Goal: Task Accomplishment & Management: Use online tool/utility

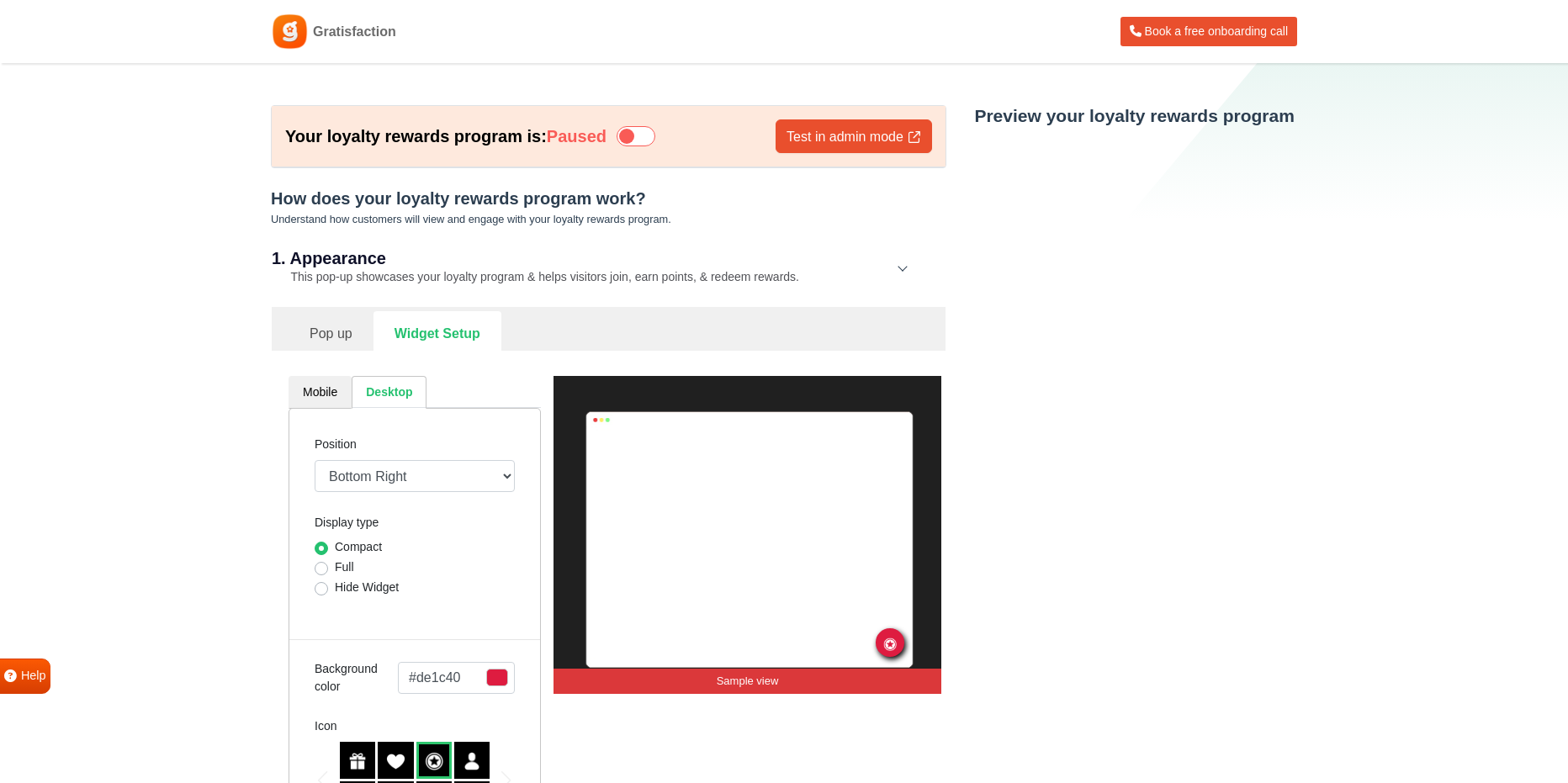
select select "lower-right-corner"
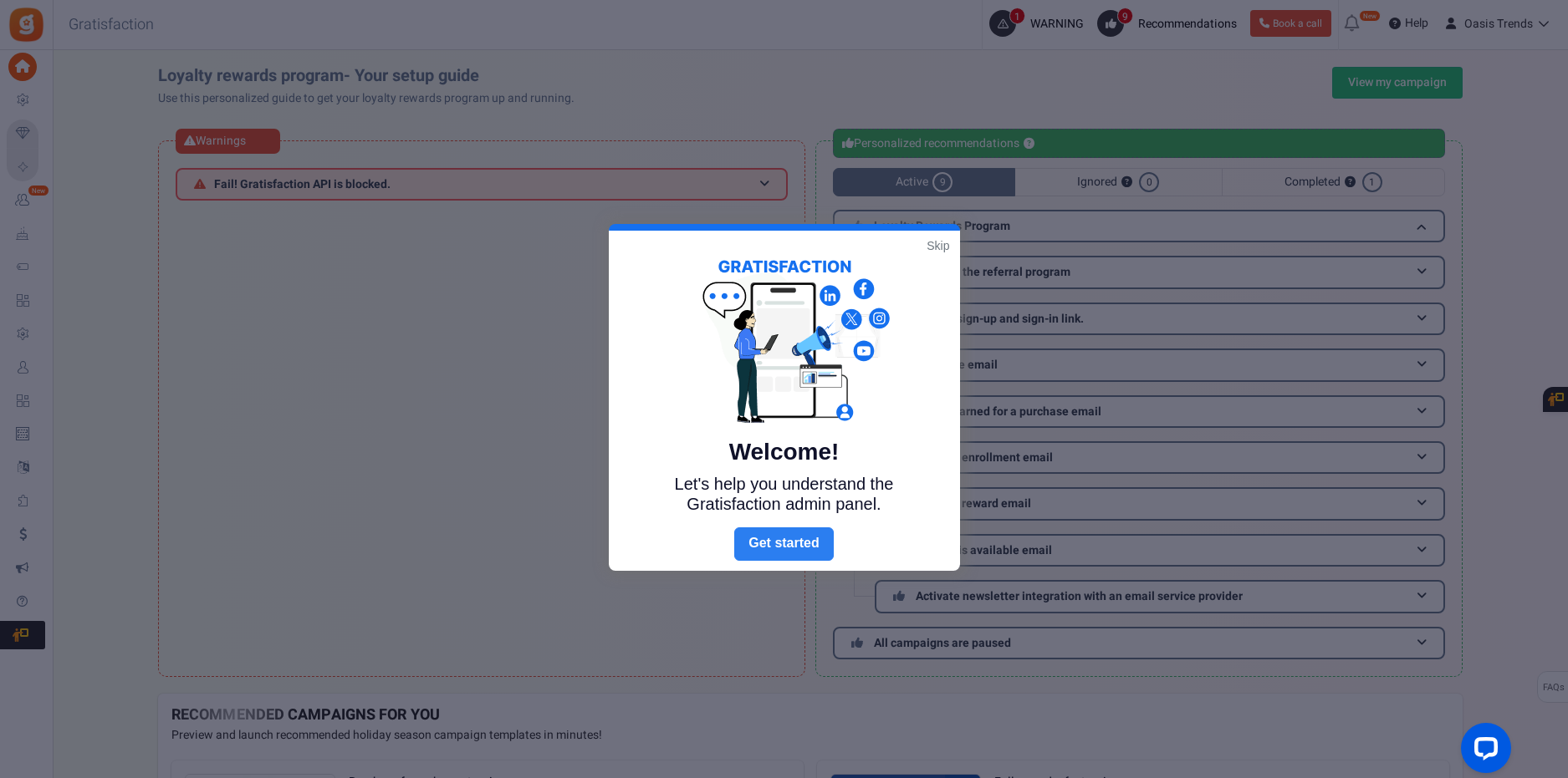
click at [816, 541] on link "Next" at bounding box center [783, 544] width 98 height 33
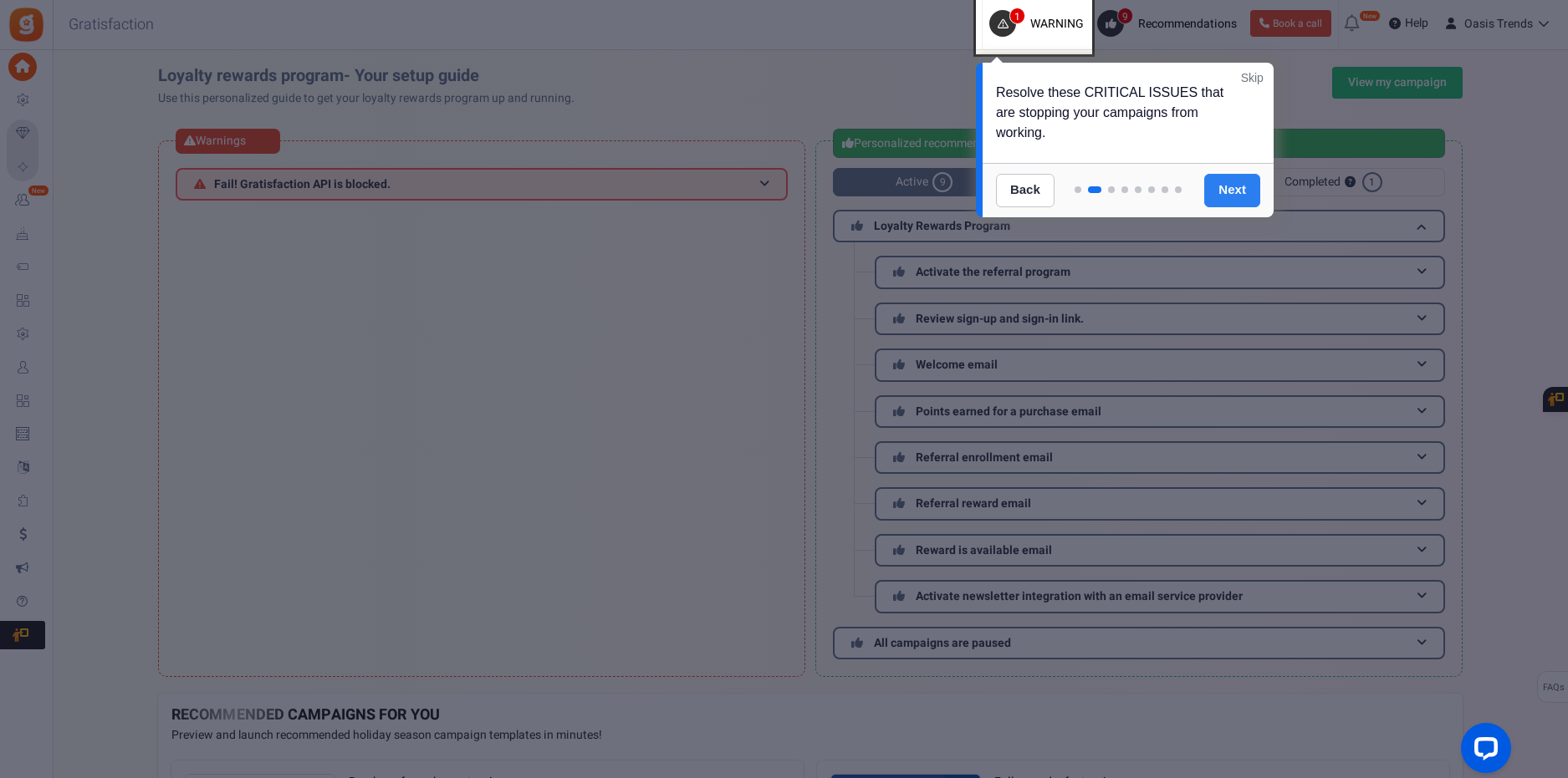
click at [1217, 192] on link "Next" at bounding box center [1232, 190] width 56 height 33
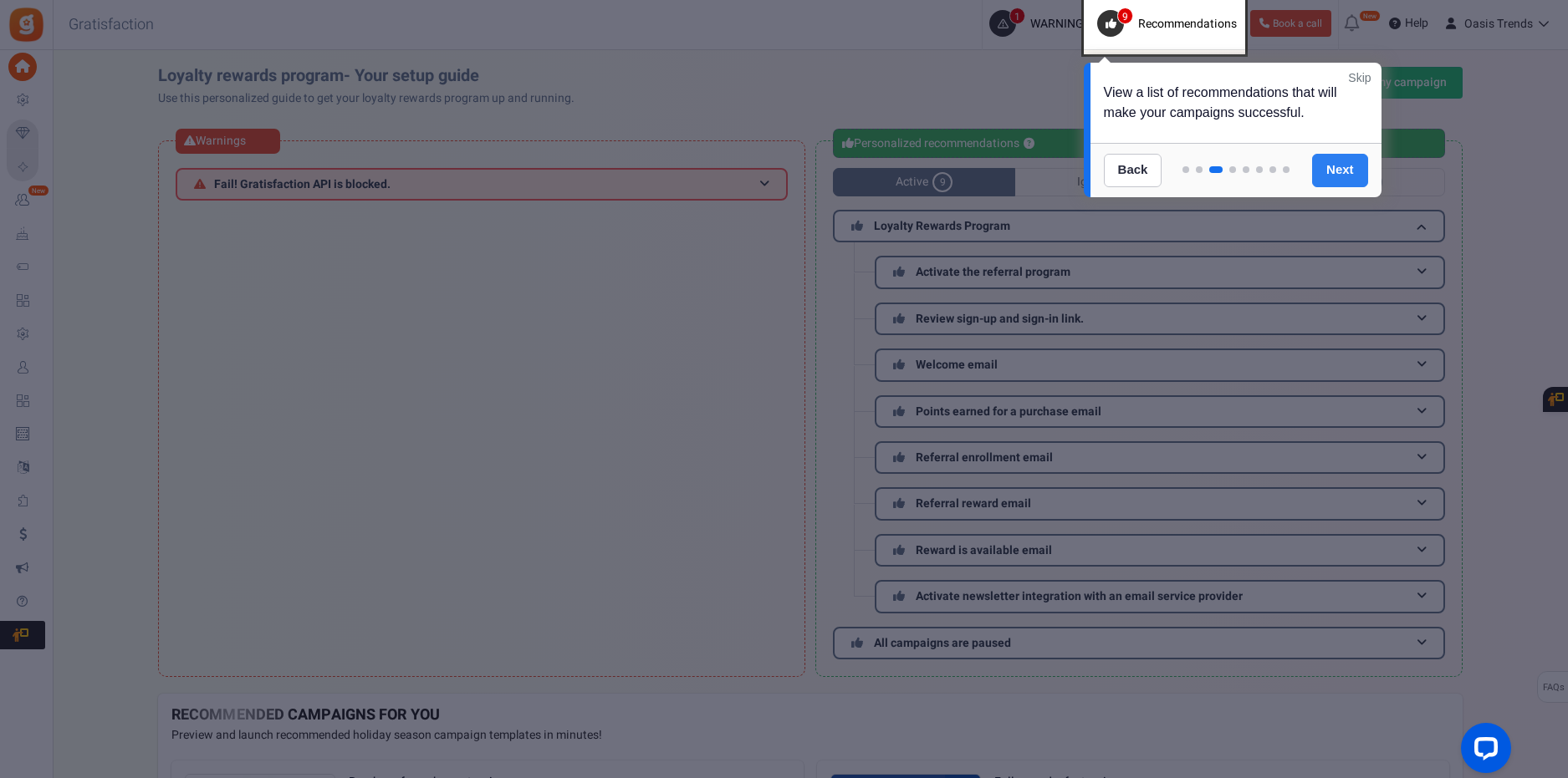
click at [1351, 172] on link "Next" at bounding box center [1339, 171] width 56 height 33
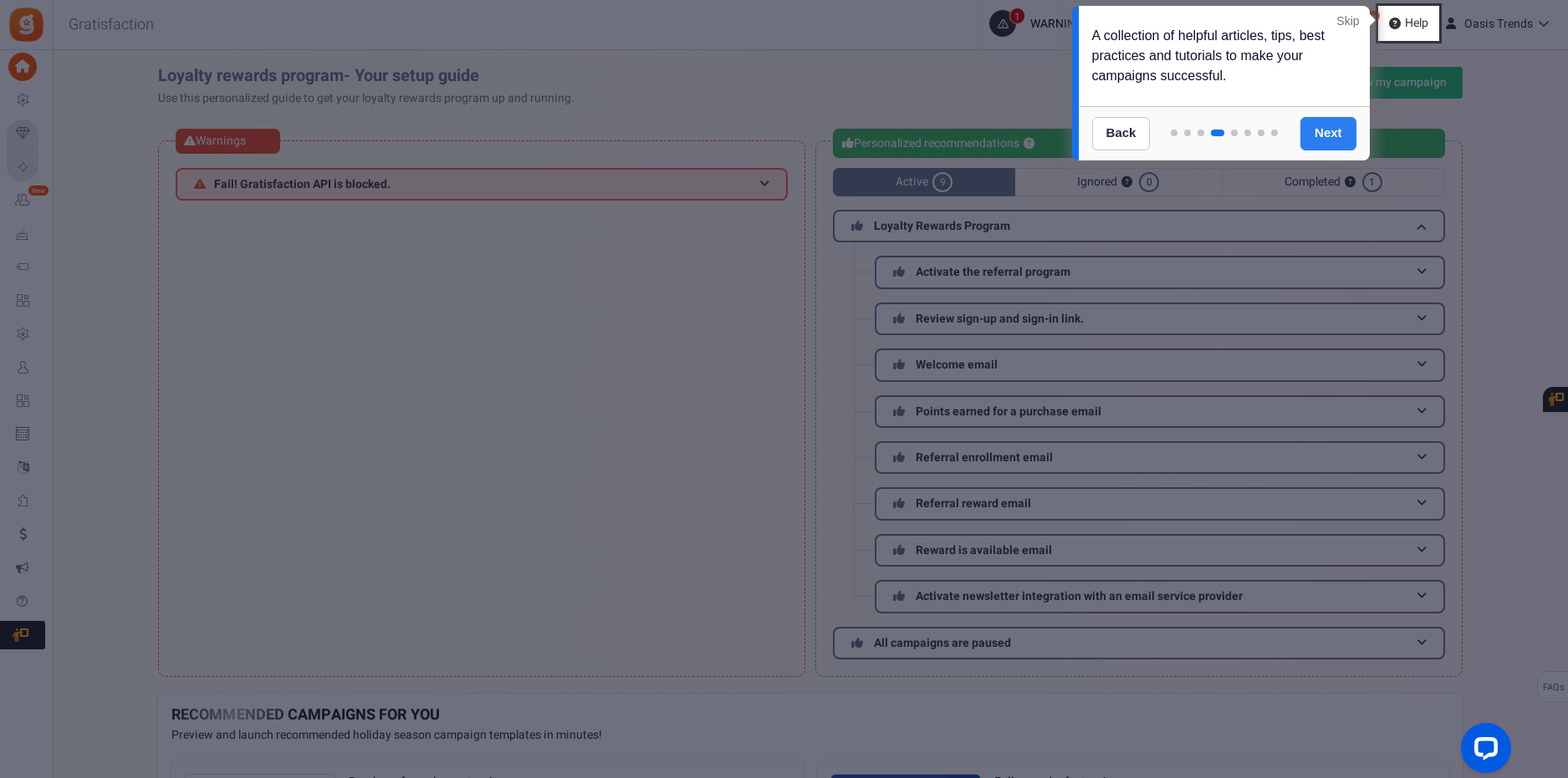
click at [1313, 138] on link "Next" at bounding box center [1327, 134] width 56 height 33
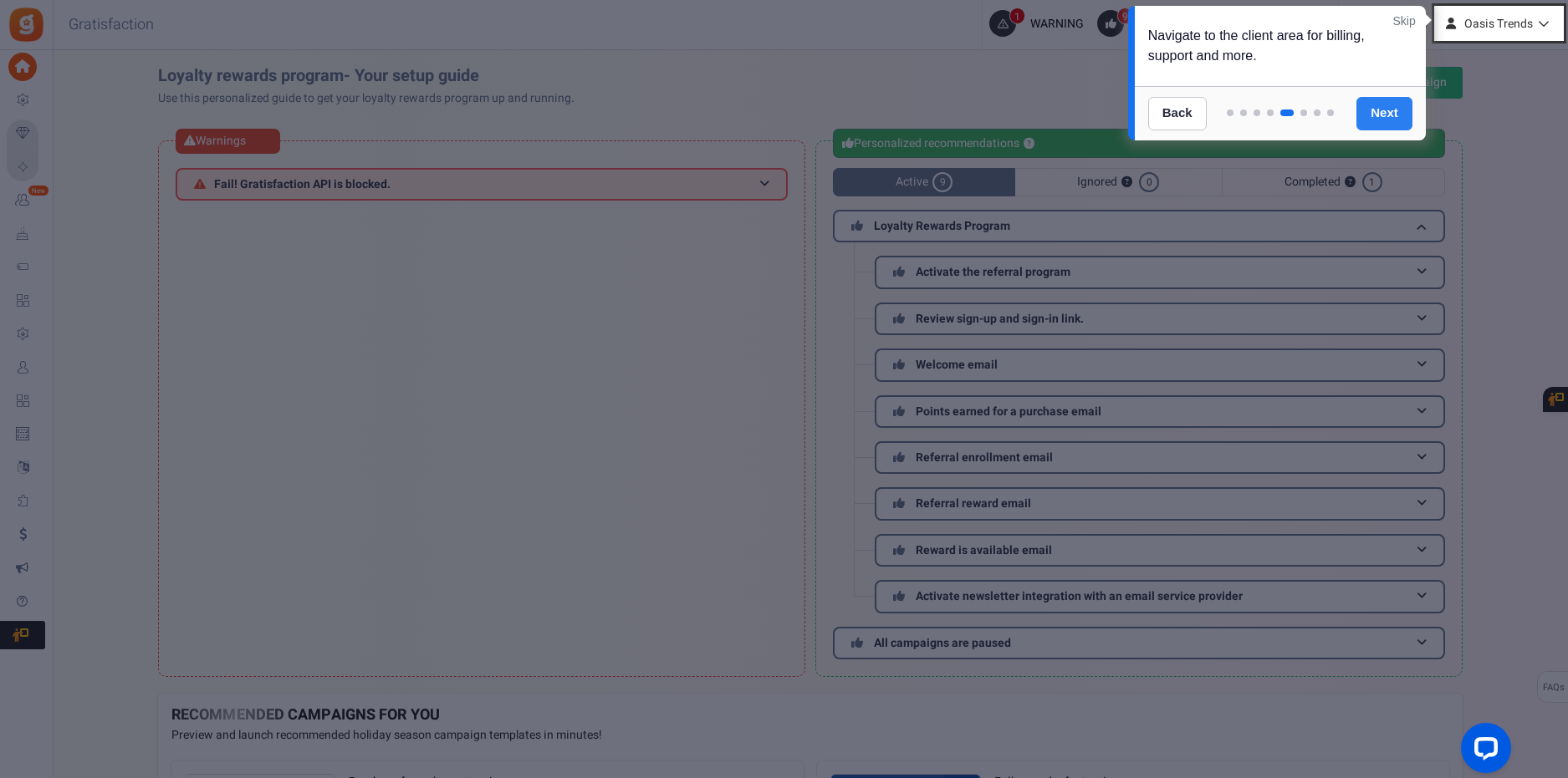
click at [1367, 117] on link "Next" at bounding box center [1383, 114] width 56 height 33
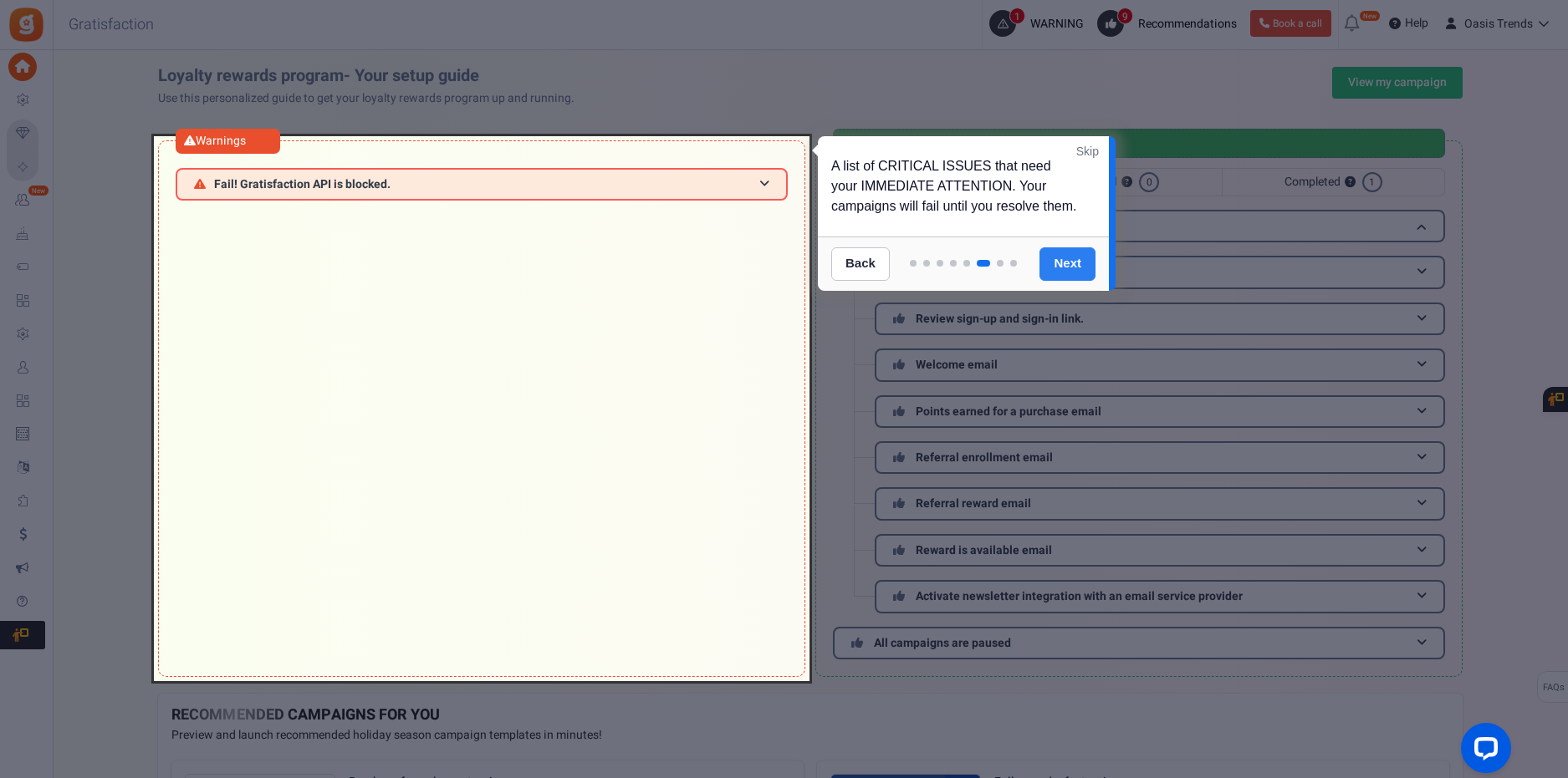
click at [1068, 261] on link "Next" at bounding box center [1067, 264] width 56 height 33
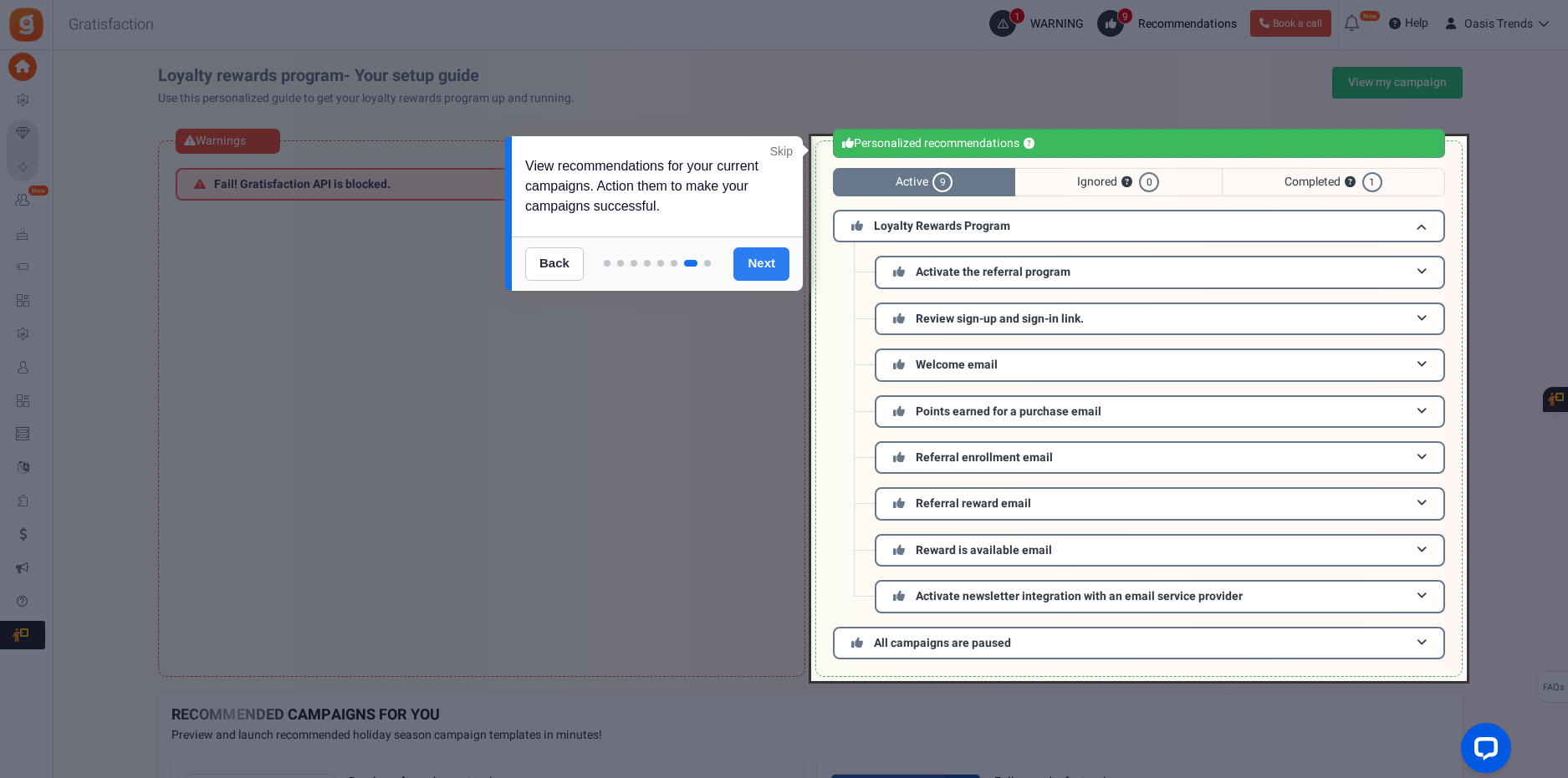
click at [740, 264] on link "Next" at bounding box center [761, 264] width 56 height 33
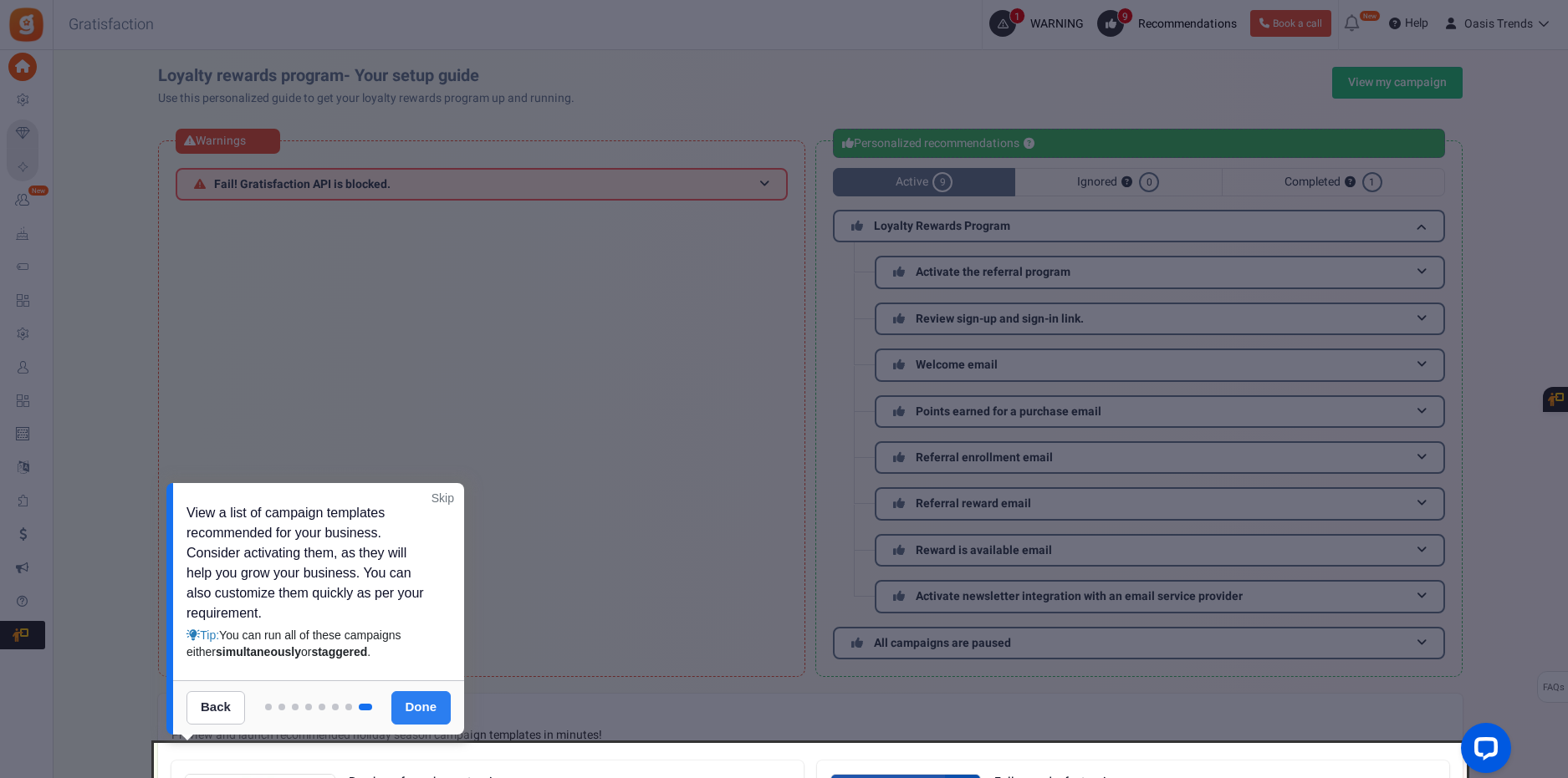
scroll to position [454, 0]
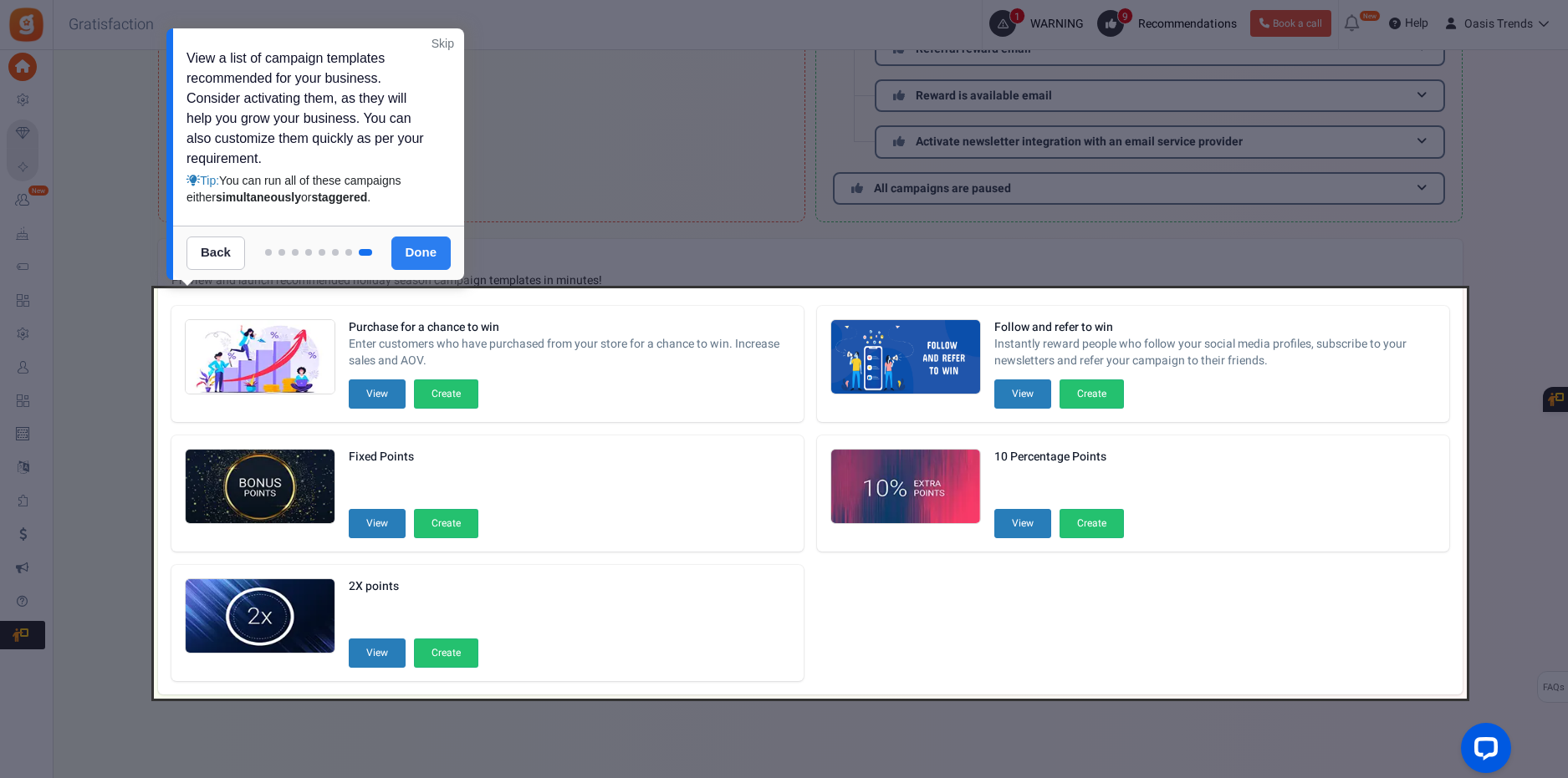
click at [431, 251] on link "Done" at bounding box center [421, 253] width 61 height 33
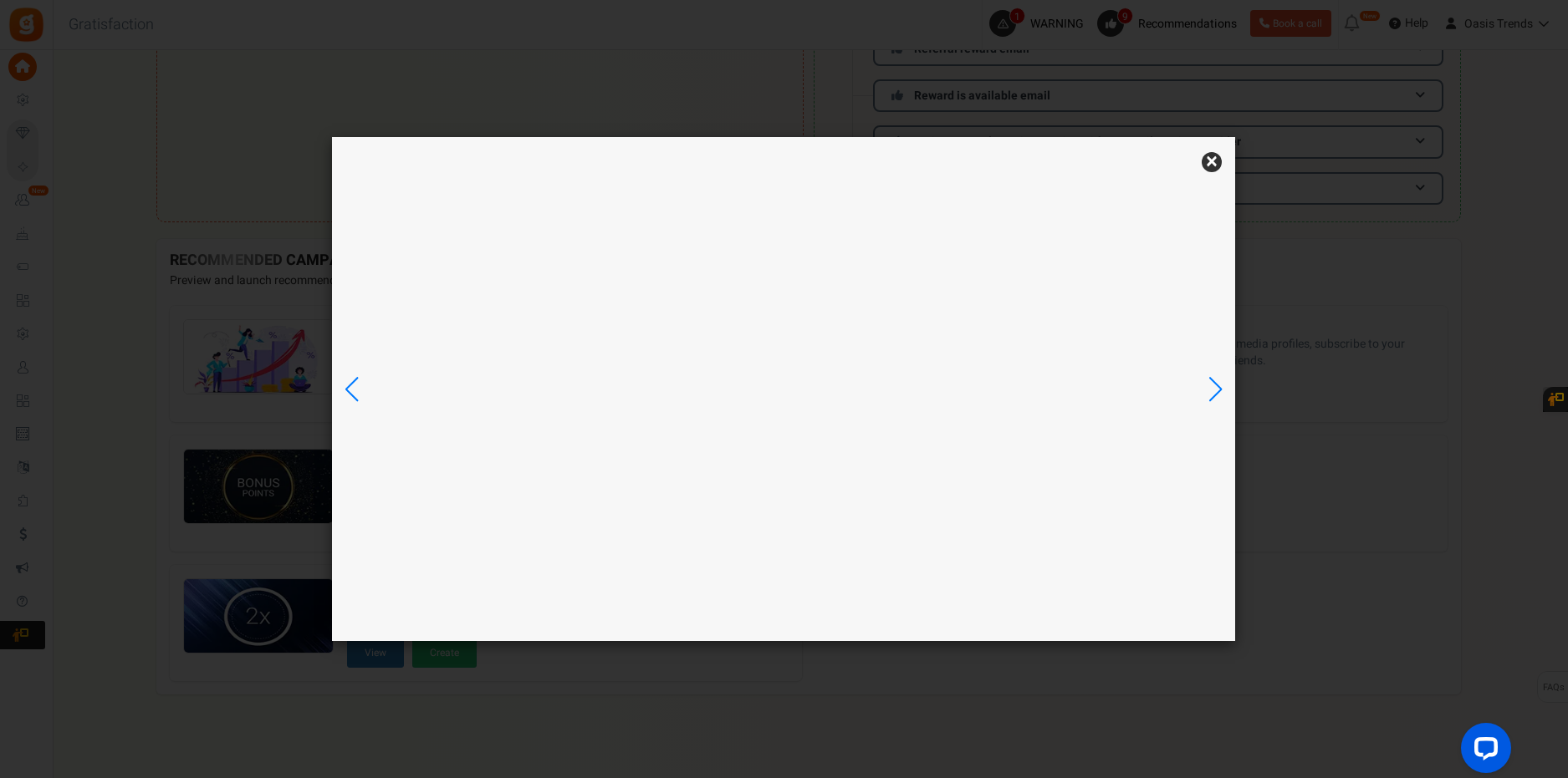
scroll to position [0, 0]
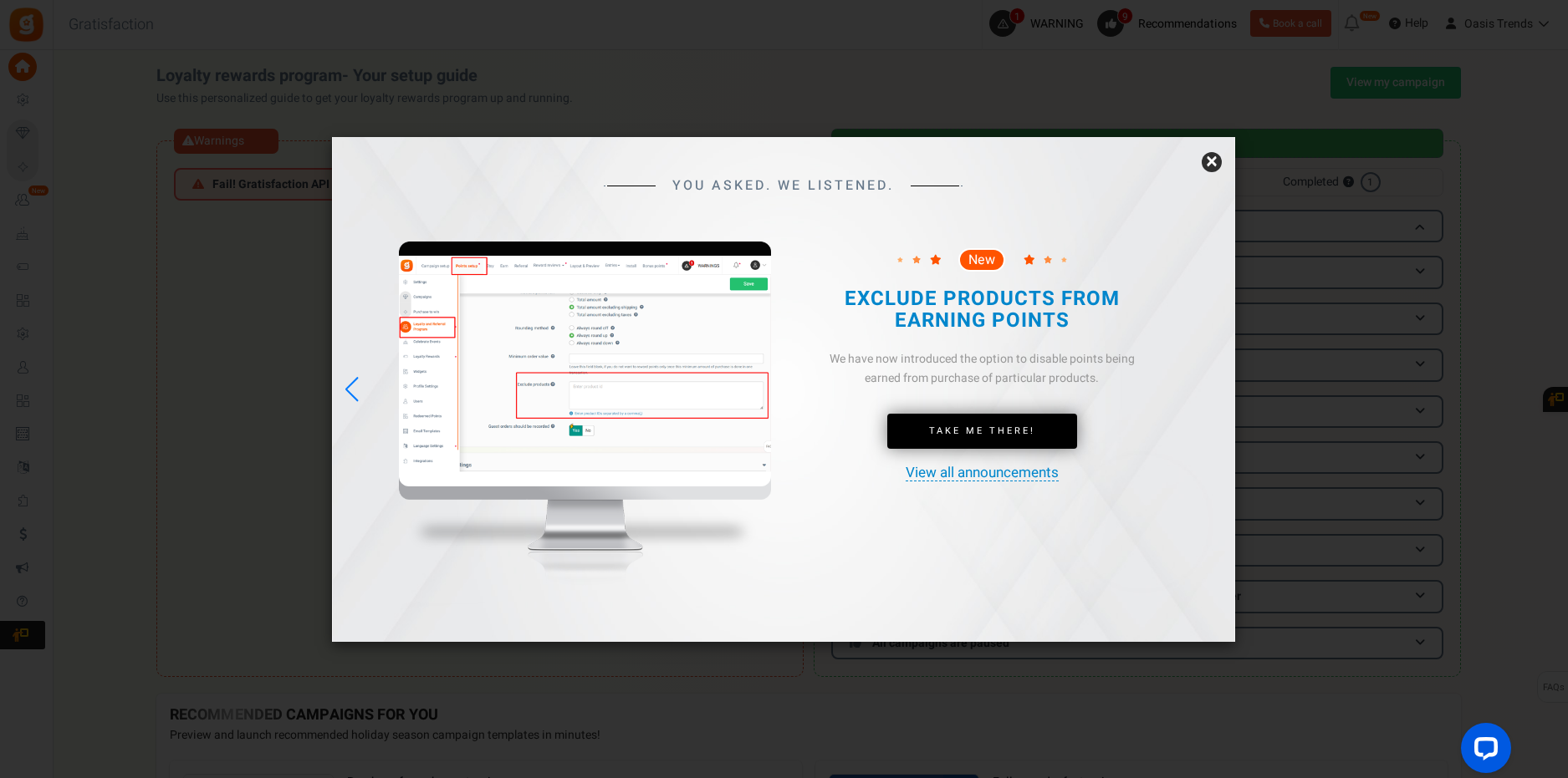
click at [1217, 153] on div "YOU ASKED. WE LISTENED. New Take Me There!" at bounding box center [784, 389] width 903 height 505
click at [1211, 164] on link "×" at bounding box center [1212, 162] width 20 height 20
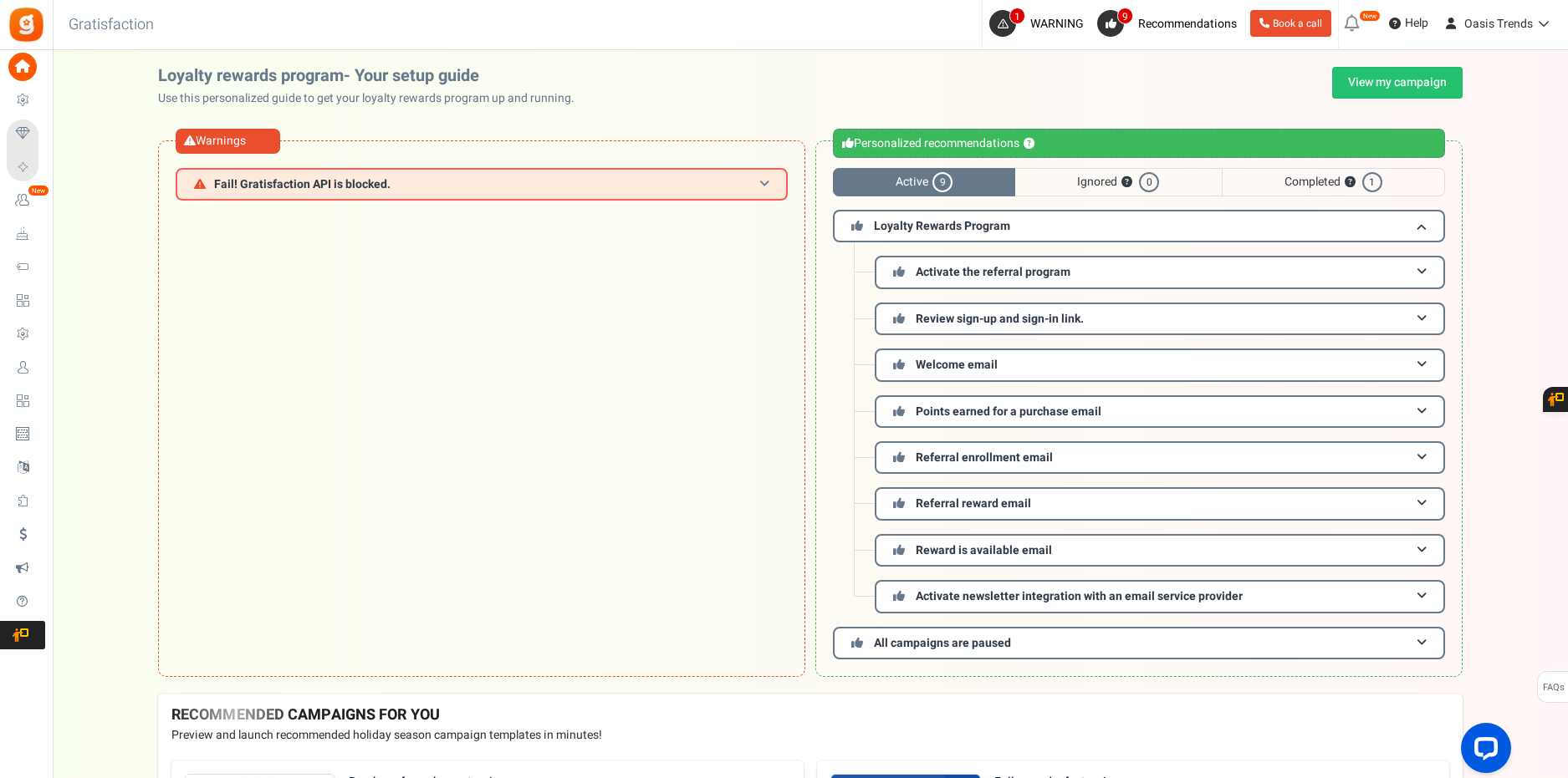
click at [772, 183] on h3 "Fail! Gratisfaction API is blocked." at bounding box center [481, 184] width 612 height 33
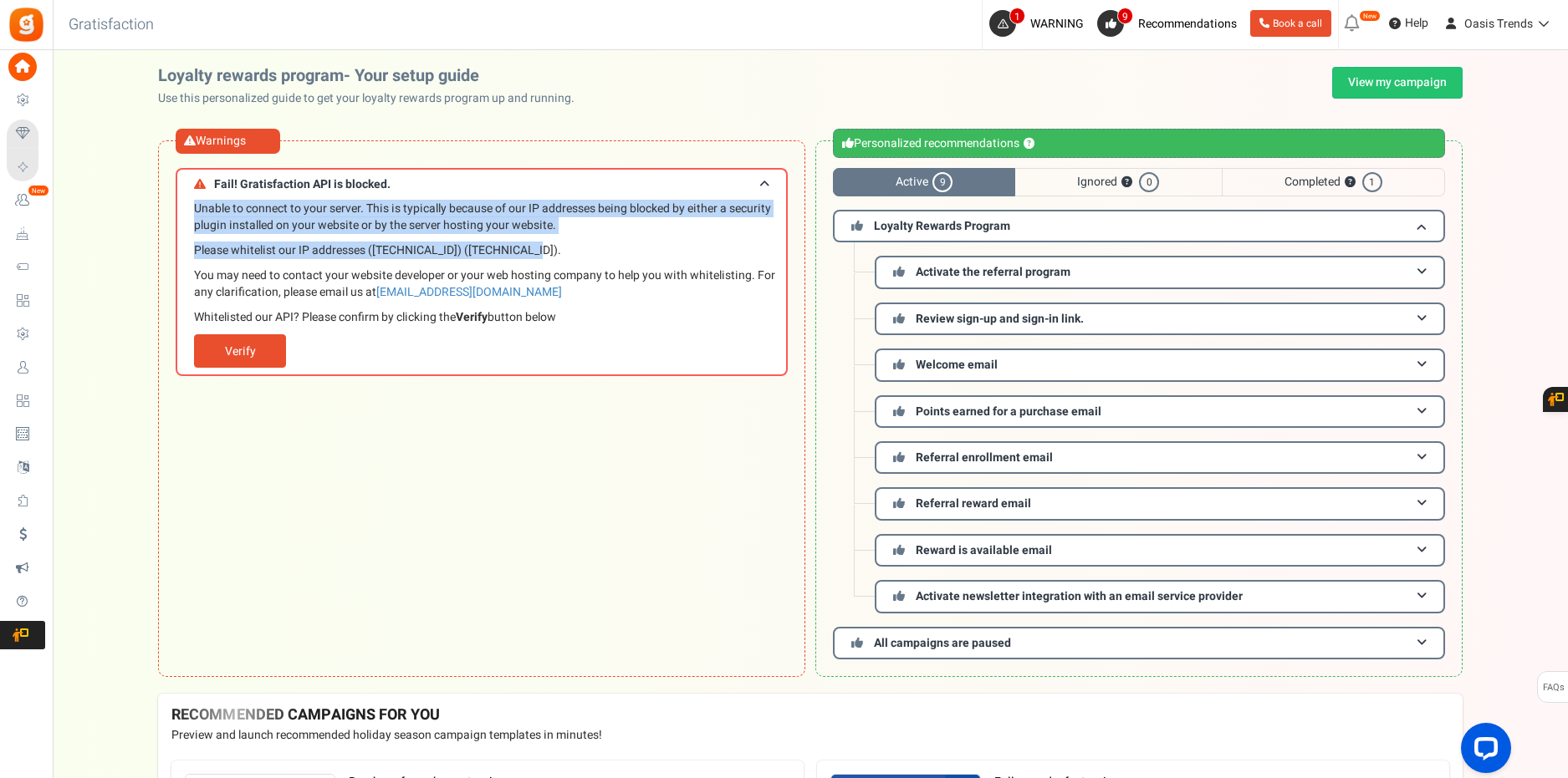
drag, startPoint x: 195, startPoint y: 206, endPoint x: 528, endPoint y: 248, distance: 335.6
click at [528, 248] on span "Unable to connect to your server. This is typically because of our IP addresses…" at bounding box center [486, 263] width 584 height 126
copy span "Unable to connect to your server. This is typically because of our IP addresses…"
click at [240, 343] on link "Verify" at bounding box center [240, 350] width 92 height 33
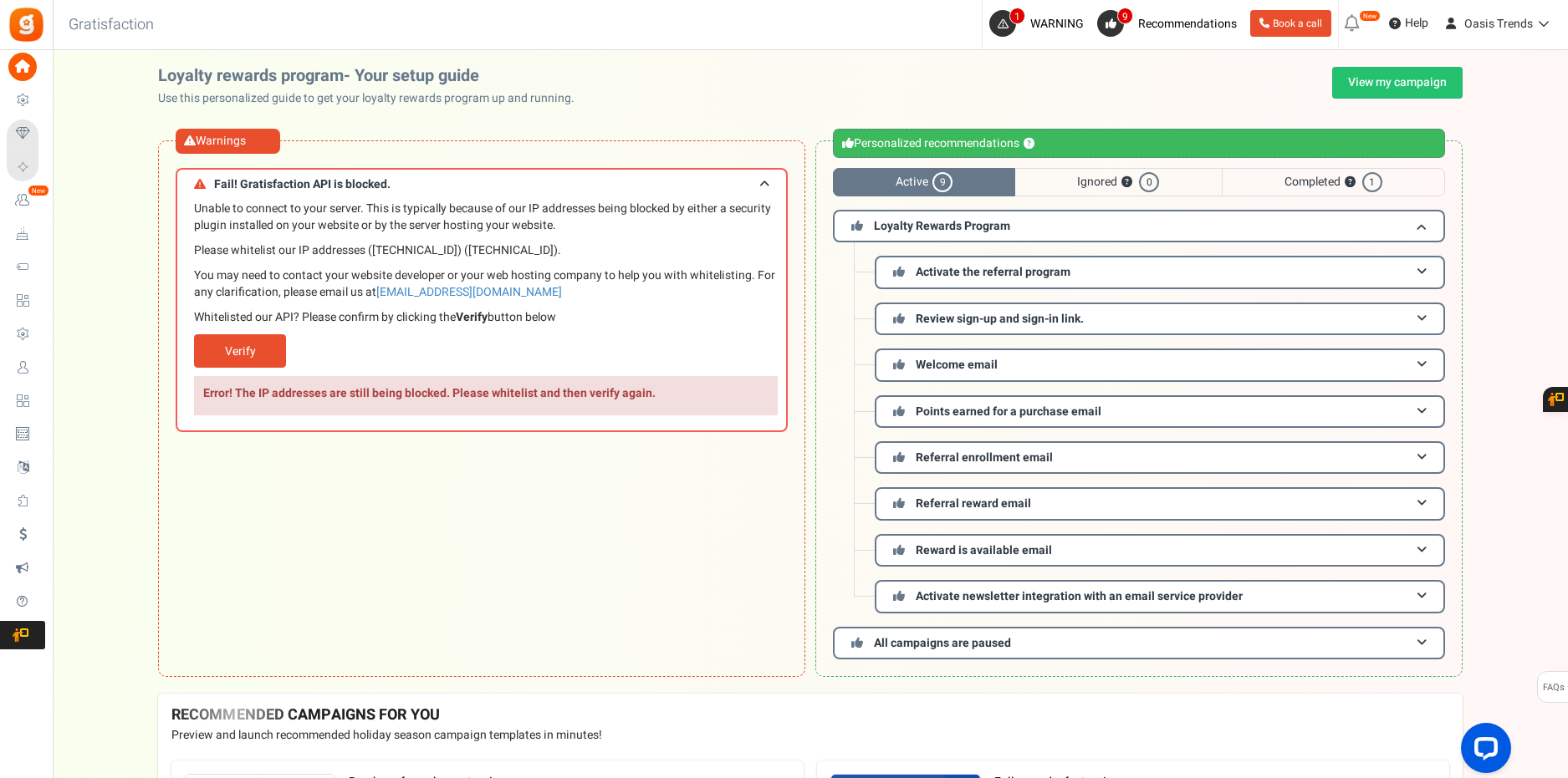
click at [240, 511] on div "Warnings Fail! Gratisfaction API is blocked. Unable to connect to your server. …" at bounding box center [481, 408] width 647 height 537
click at [228, 350] on link "Verify" at bounding box center [240, 350] width 92 height 33
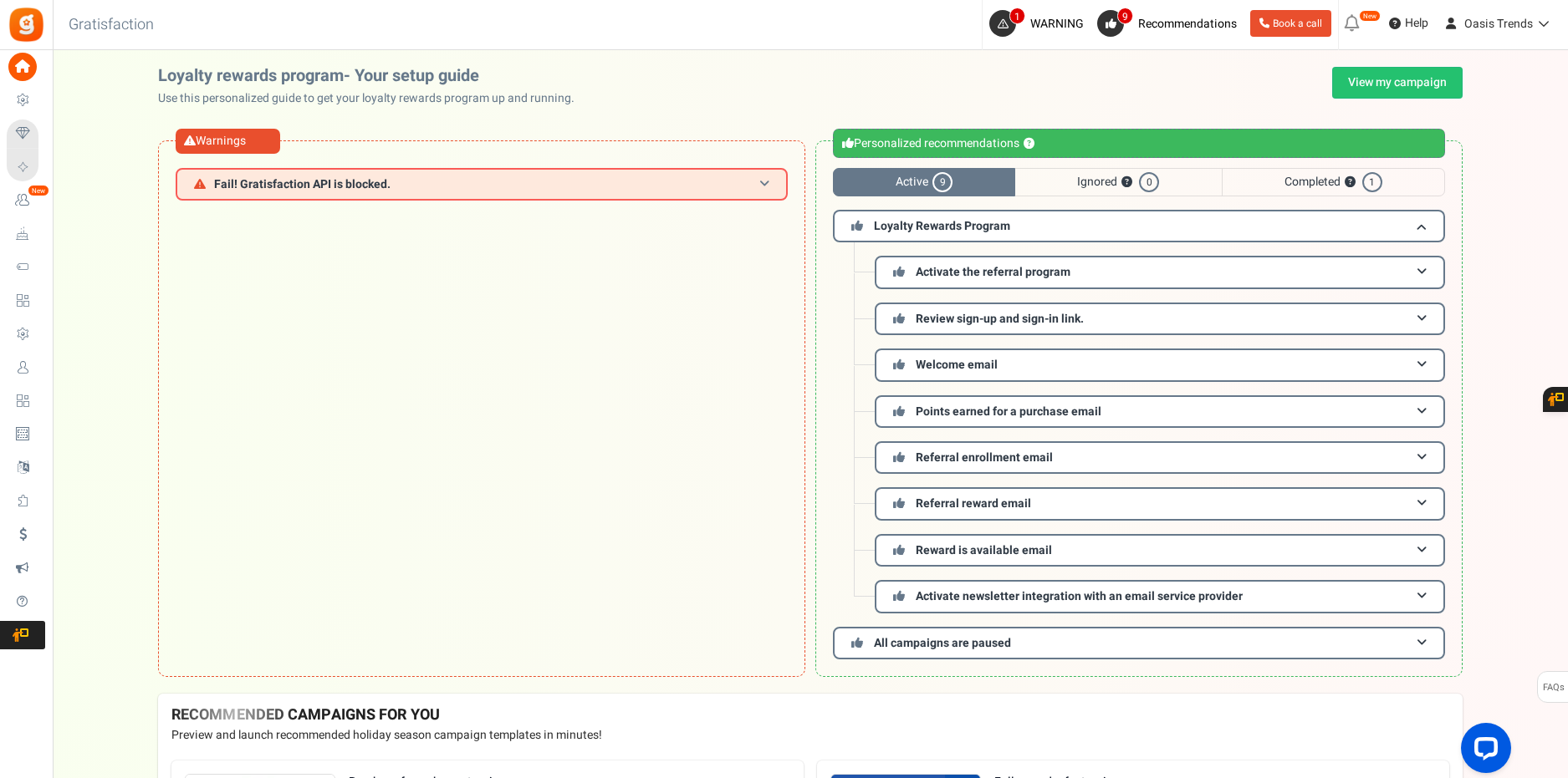
click at [742, 184] on h3 "Fail! Gratisfaction API is blocked." at bounding box center [481, 184] width 612 height 33
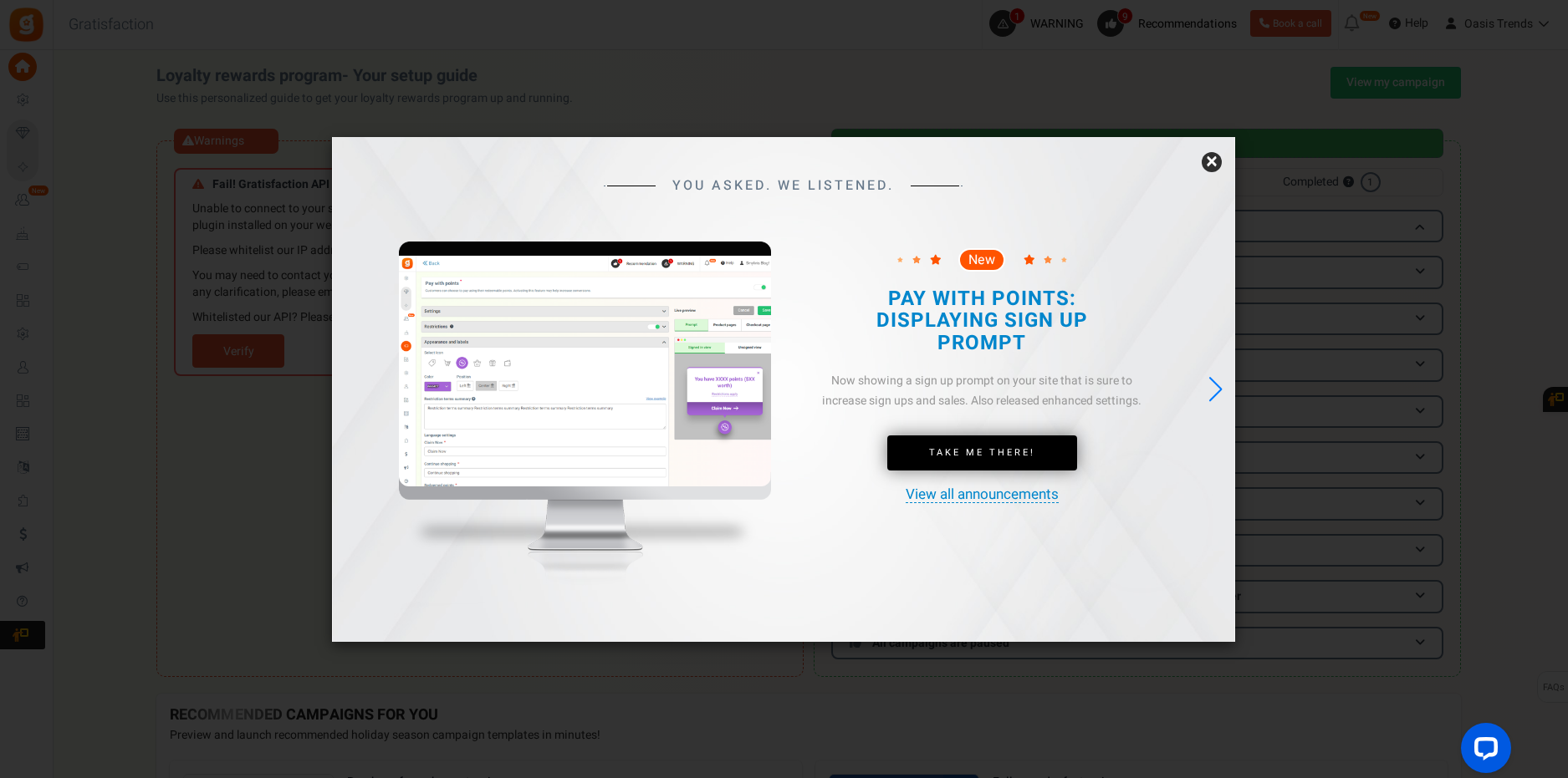
click at [1208, 159] on link "×" at bounding box center [1212, 162] width 20 height 20
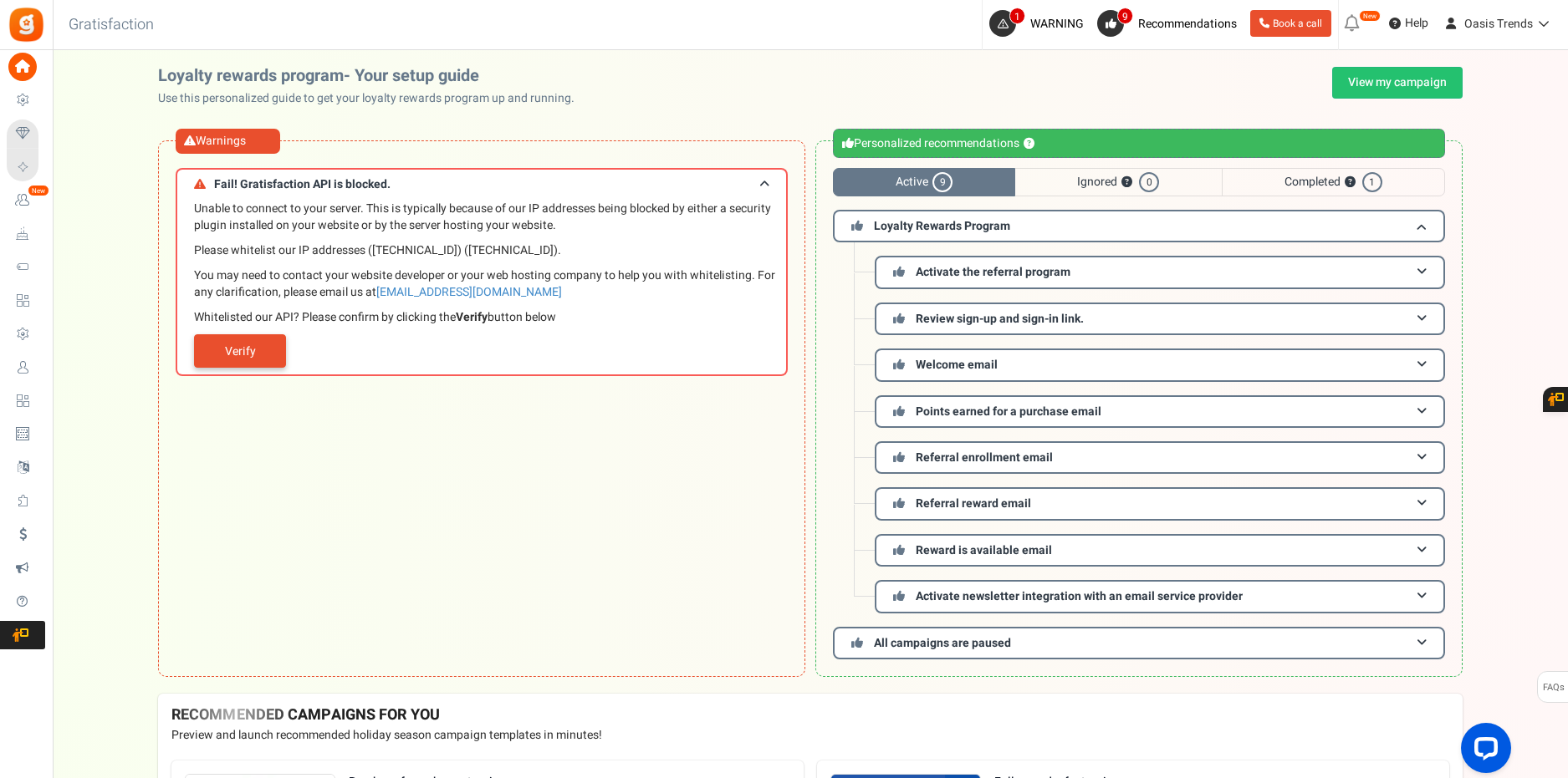
click at [273, 355] on link "Verify" at bounding box center [240, 350] width 92 height 33
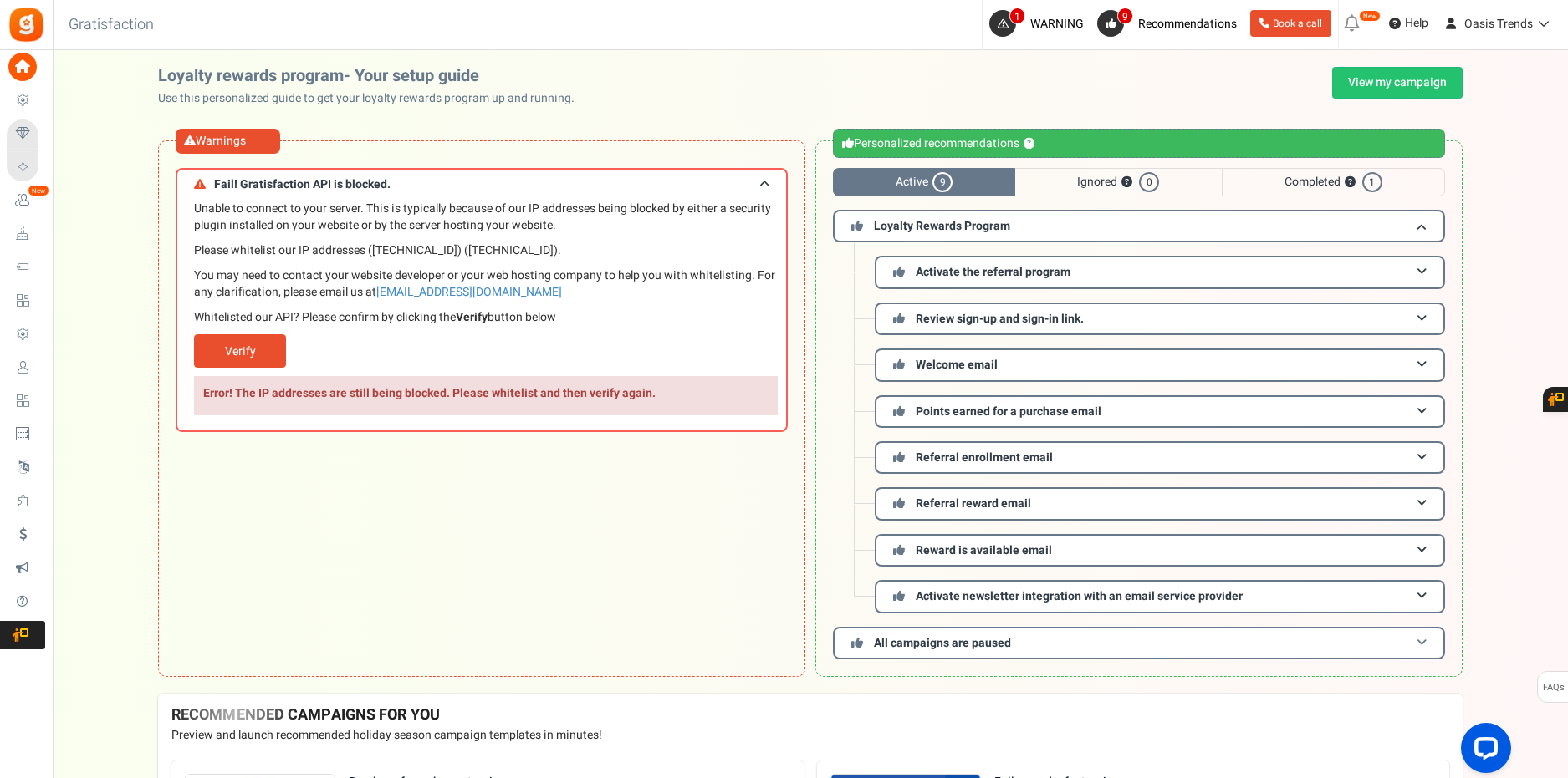
click at [1413, 637] on h3 "All campaigns are paused" at bounding box center [1138, 643] width 612 height 33
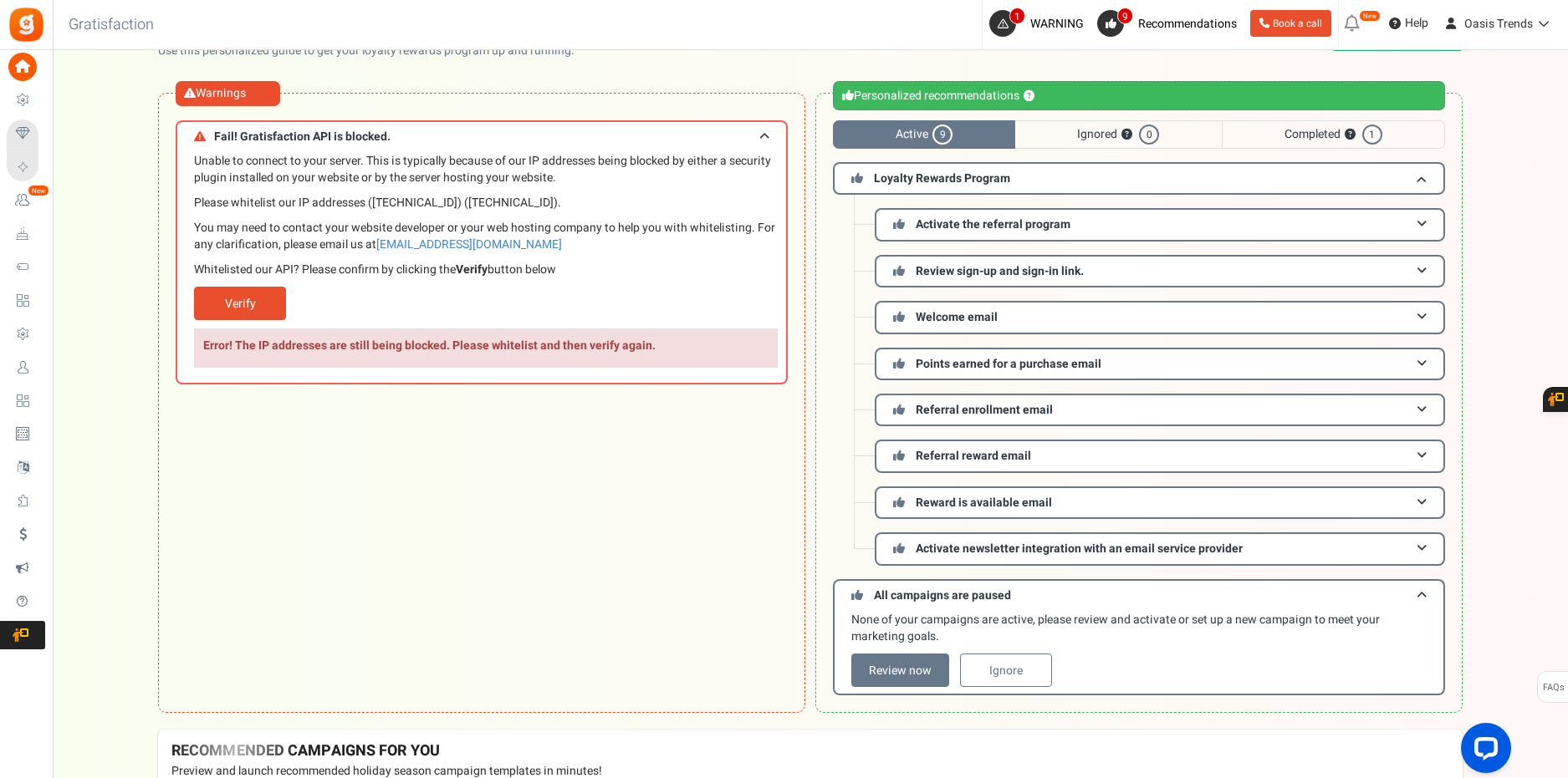
scroll to position [56, 0]
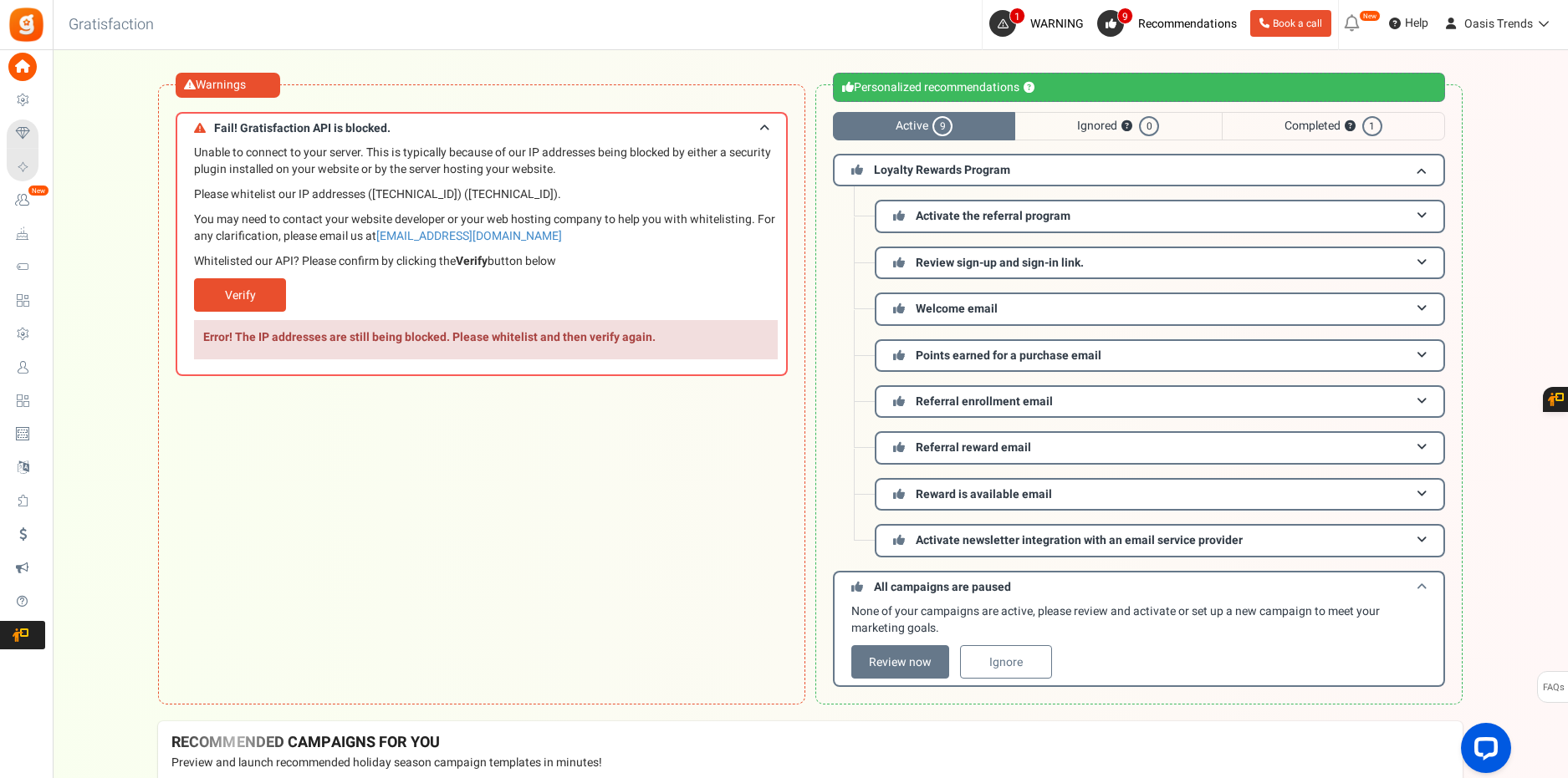
click at [1420, 583] on span at bounding box center [1421, 587] width 10 height 13
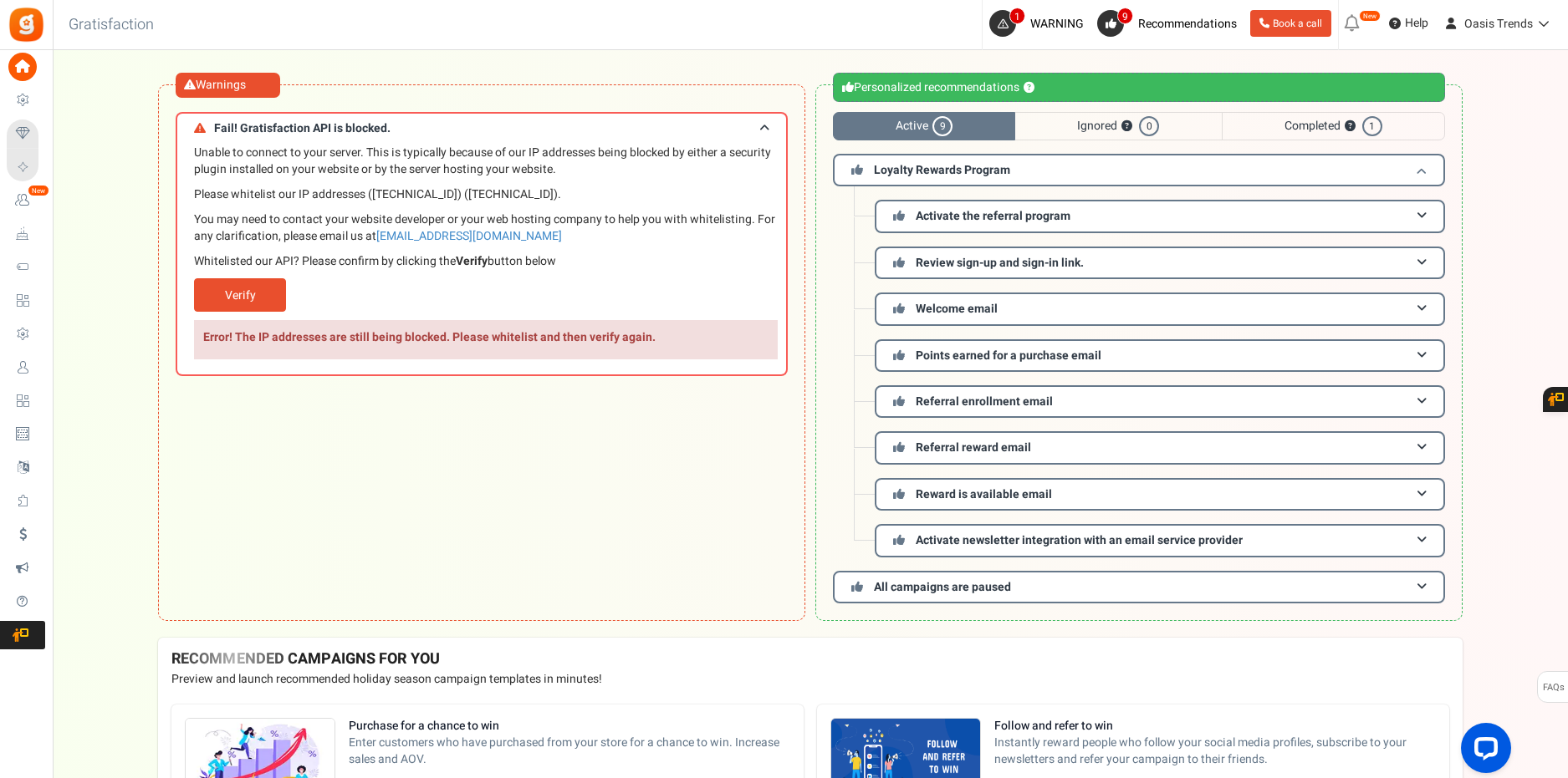
click at [1439, 161] on h3 "Loyalty Rewards Program" at bounding box center [1138, 171] width 612 height 33
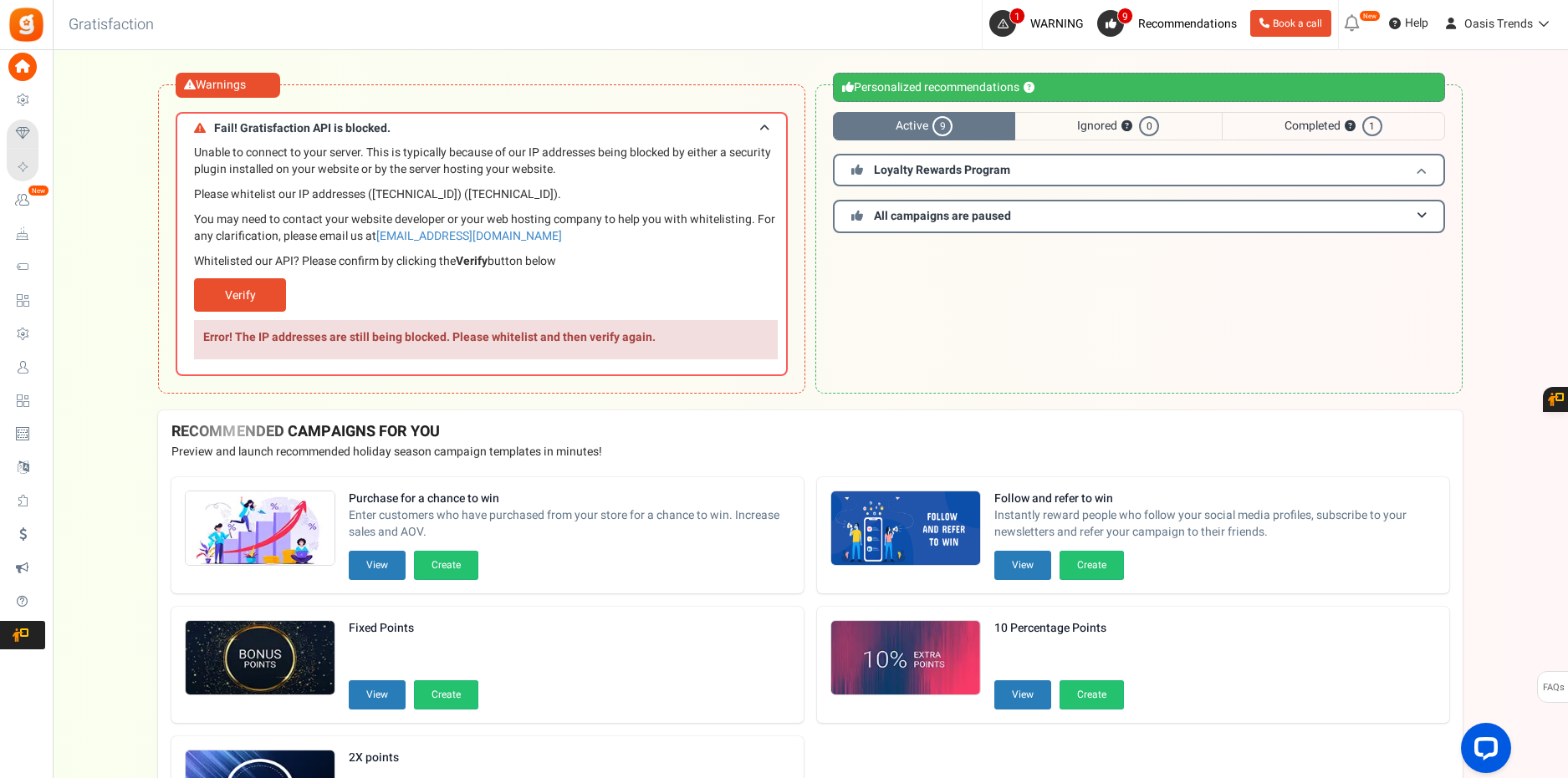
click at [1428, 168] on h3 "Loyalty Rewards Program" at bounding box center [1138, 171] width 612 height 33
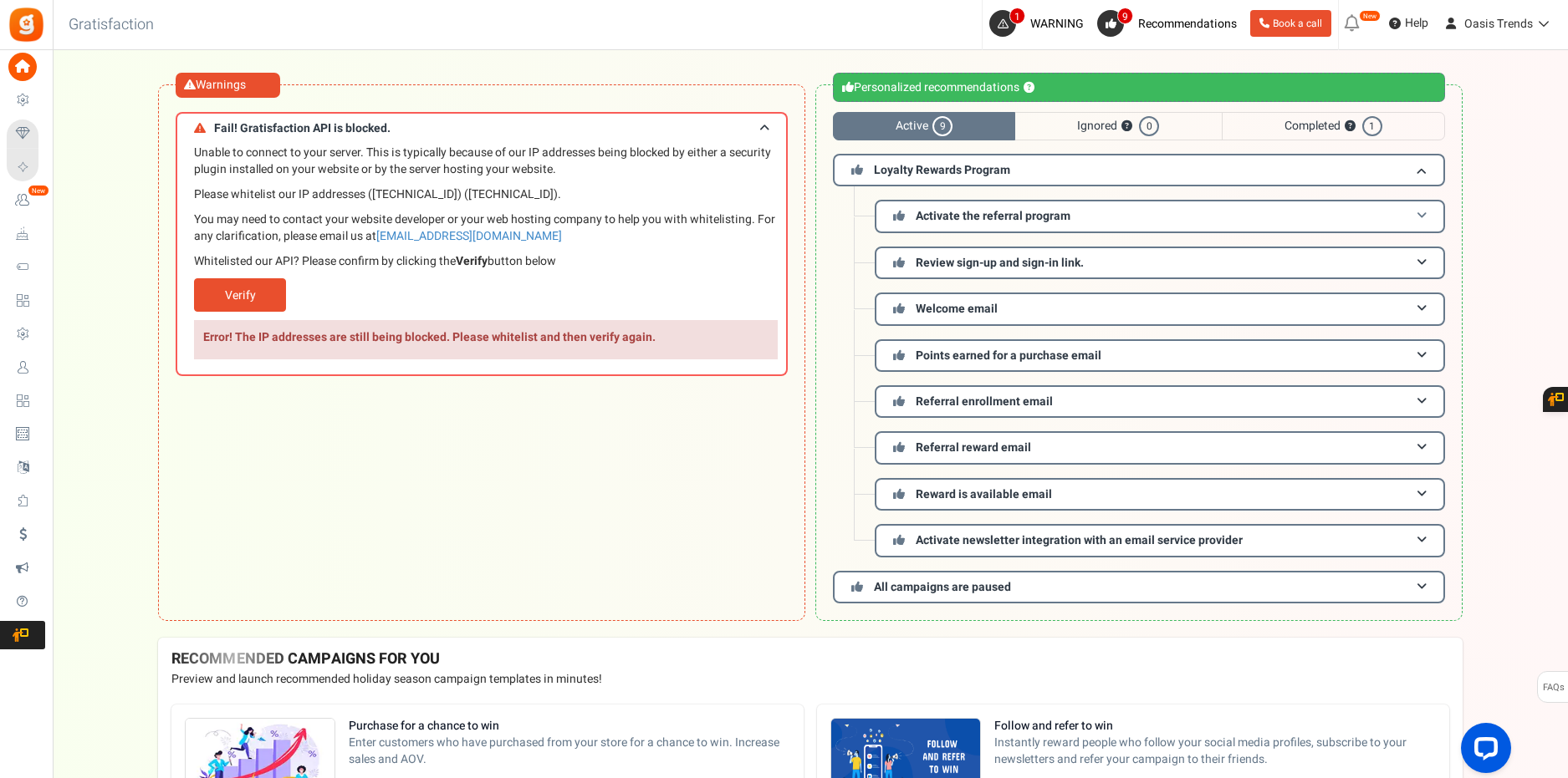
click at [1425, 221] on span at bounding box center [1421, 217] width 10 height 13
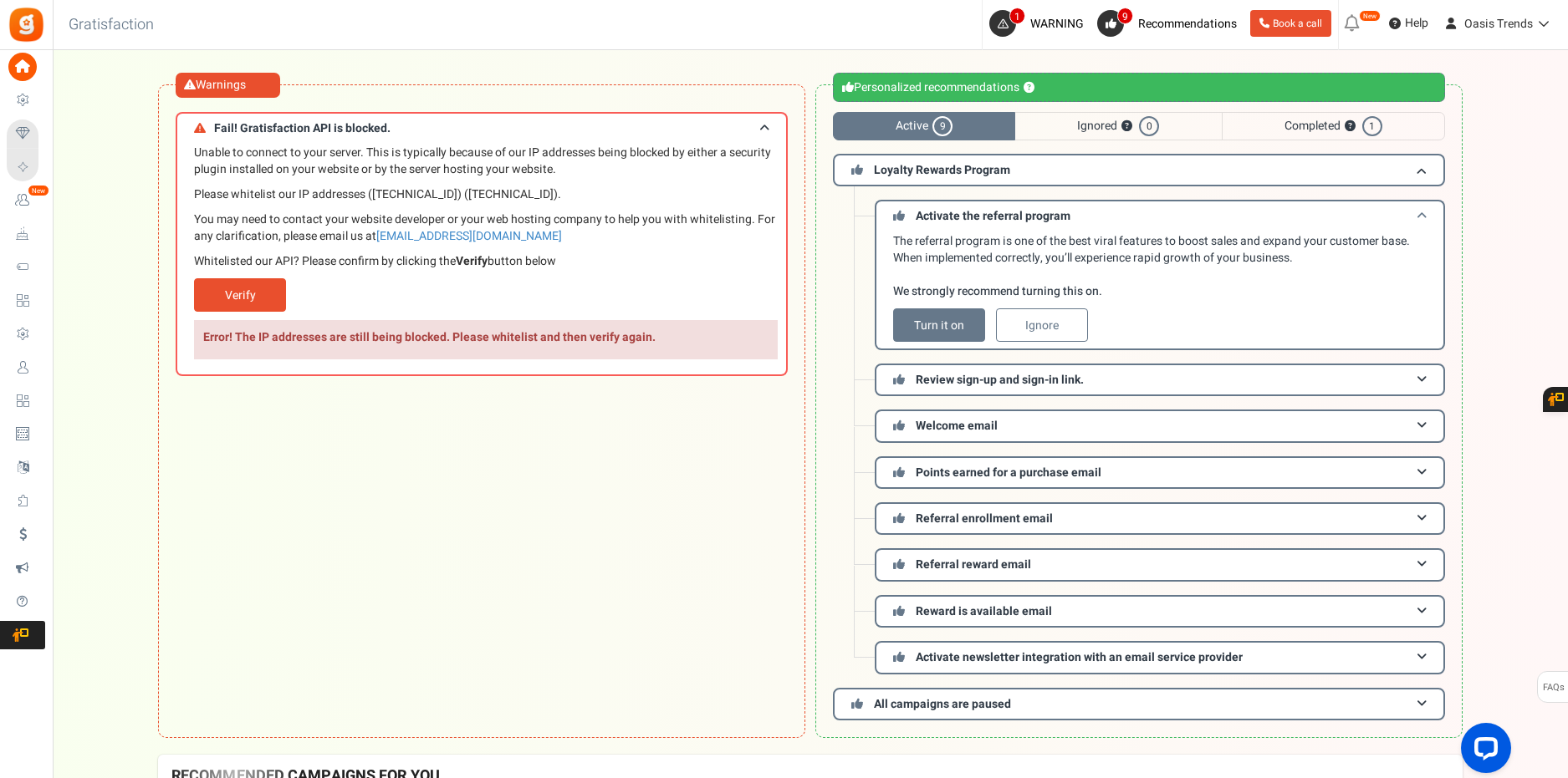
click at [1425, 220] on span at bounding box center [1421, 217] width 10 height 13
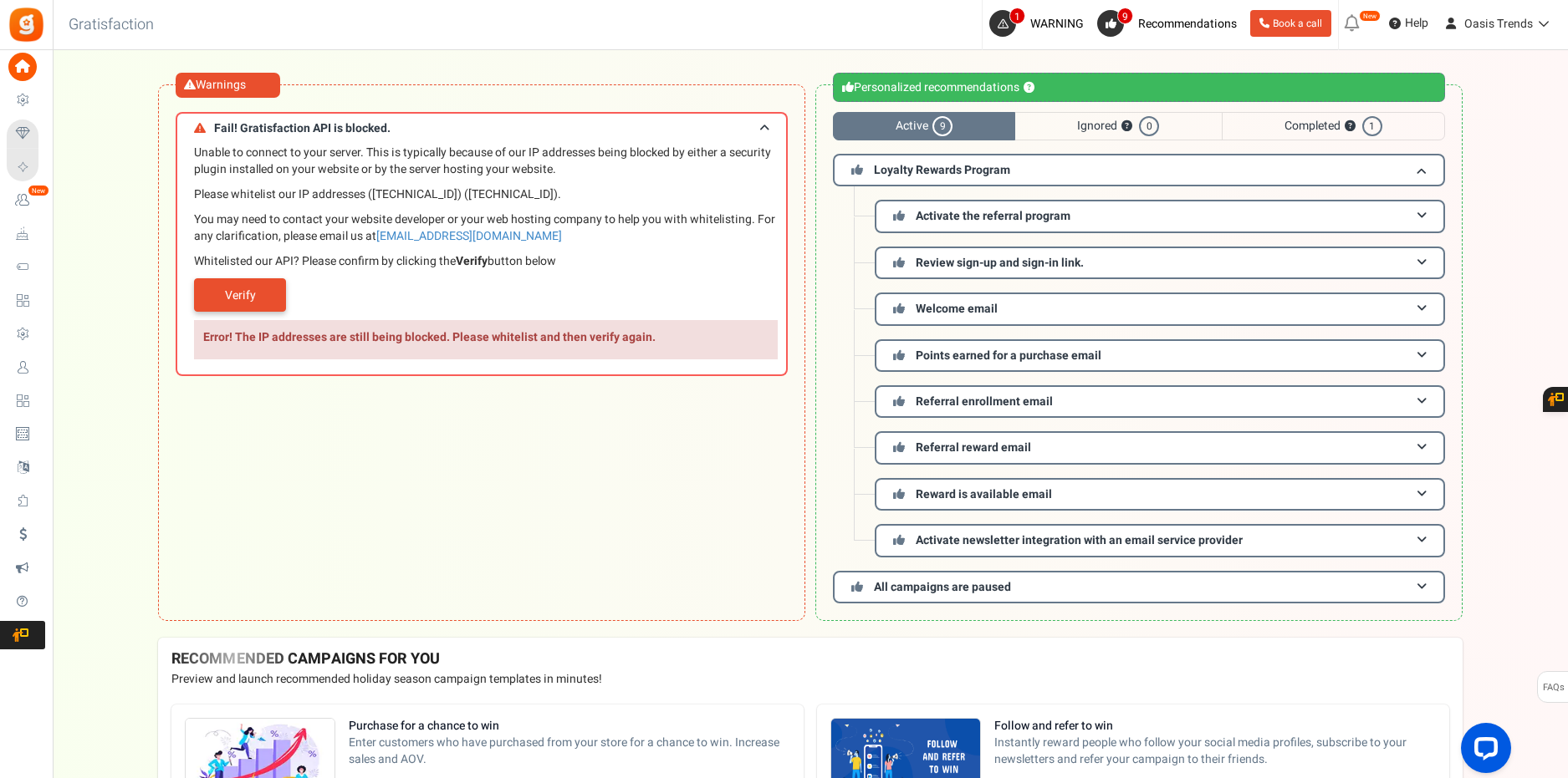
click at [231, 305] on link "Verify" at bounding box center [240, 295] width 92 height 33
click at [252, 288] on link "Verify" at bounding box center [240, 295] width 92 height 33
click at [215, 303] on link "Verify" at bounding box center [240, 295] width 92 height 33
